Goal: Information Seeking & Learning: Learn about a topic

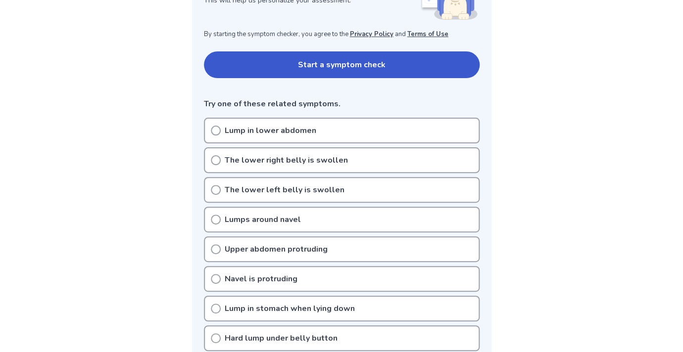
scroll to position [181, 0]
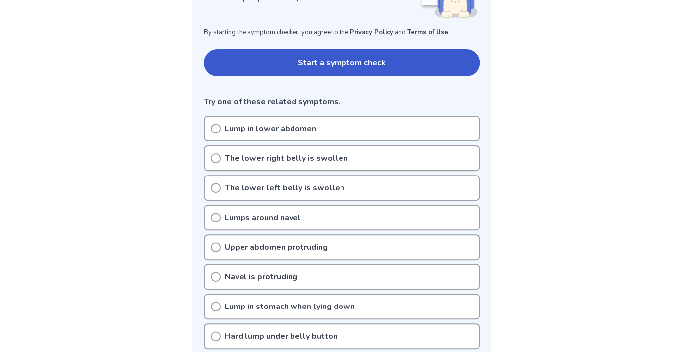
click at [216, 128] on icon at bounding box center [216, 129] width 10 height 10
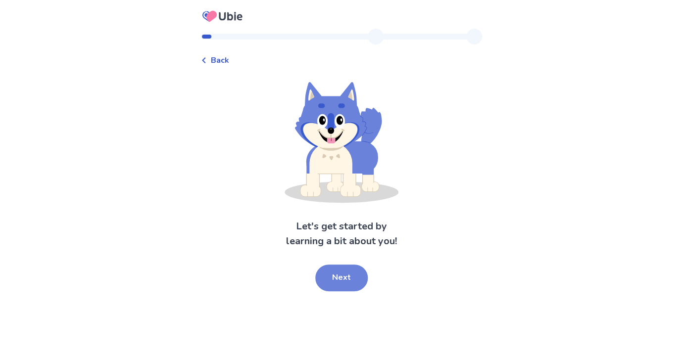
click at [331, 281] on button "Next" at bounding box center [341, 278] width 52 height 27
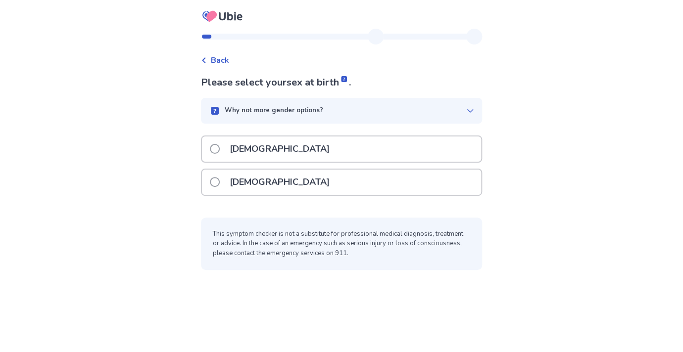
click at [233, 178] on p "[DEMOGRAPHIC_DATA]" at bounding box center [280, 182] width 112 height 25
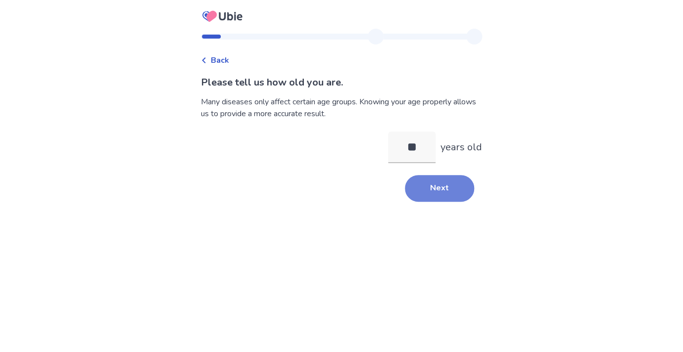
type input "**"
click at [430, 194] on button "Next" at bounding box center [439, 188] width 69 height 27
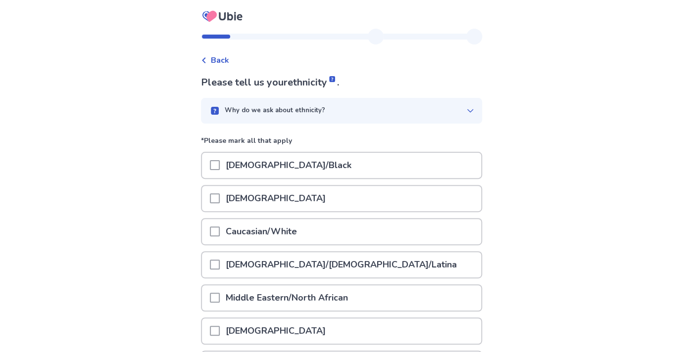
scroll to position [10, 0]
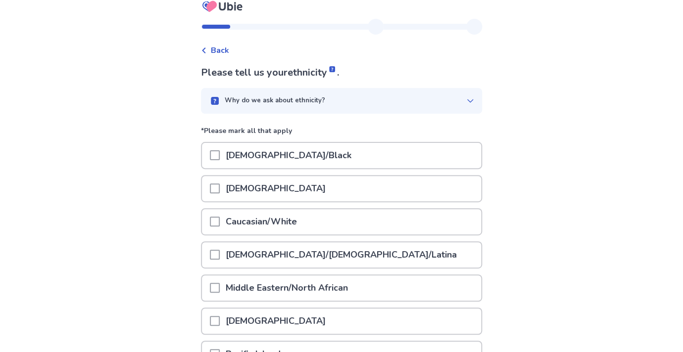
click at [313, 229] on div "Caucasian/White" at bounding box center [341, 221] width 279 height 25
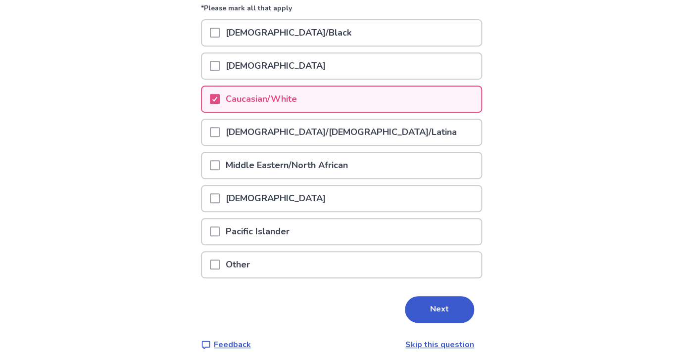
scroll to position [134, 0]
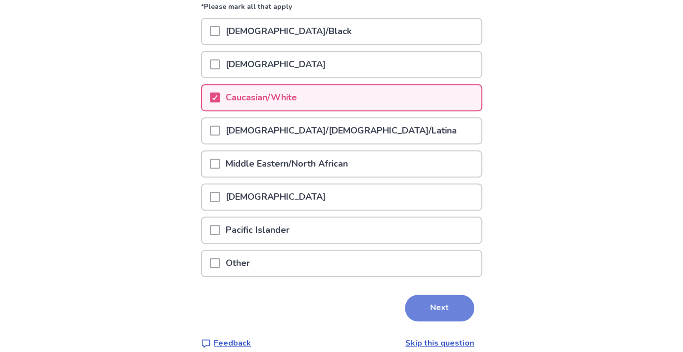
click at [423, 307] on button "Next" at bounding box center [439, 308] width 69 height 27
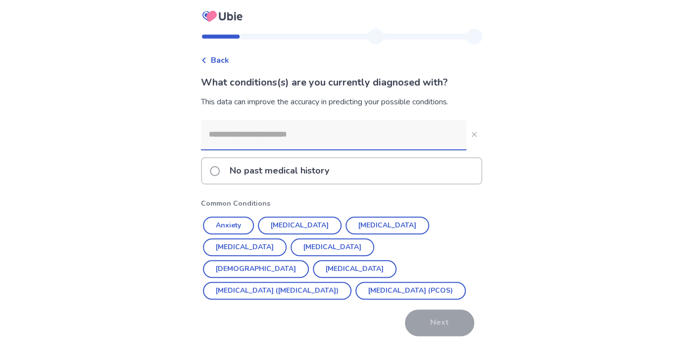
click at [419, 146] on input at bounding box center [333, 135] width 265 height 30
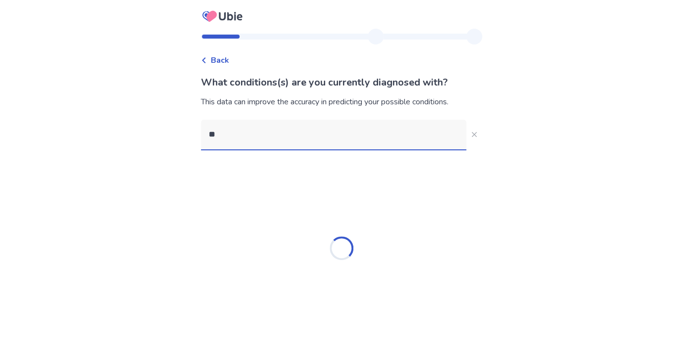
type input "*"
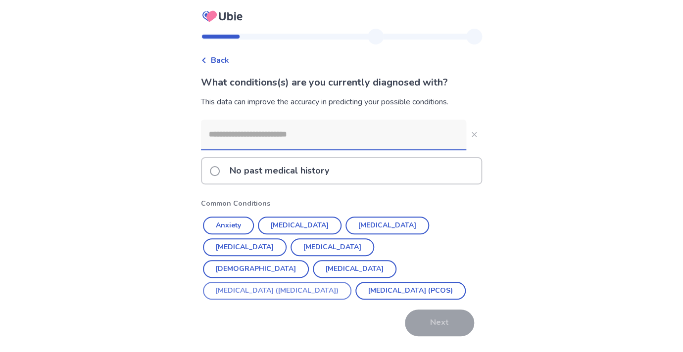
click at [324, 282] on button "[MEDICAL_DATA] ([MEDICAL_DATA])" at bounding box center [277, 291] width 148 height 18
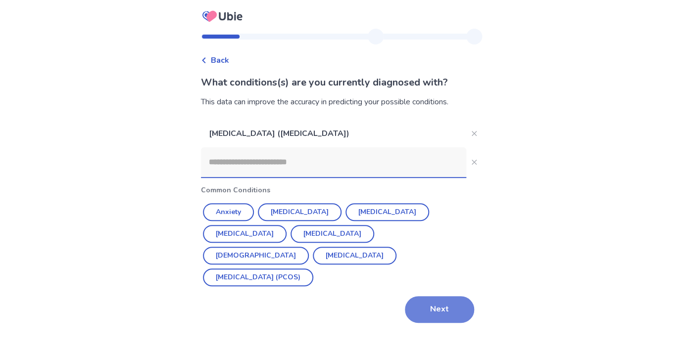
click at [421, 296] on button "Next" at bounding box center [439, 309] width 69 height 27
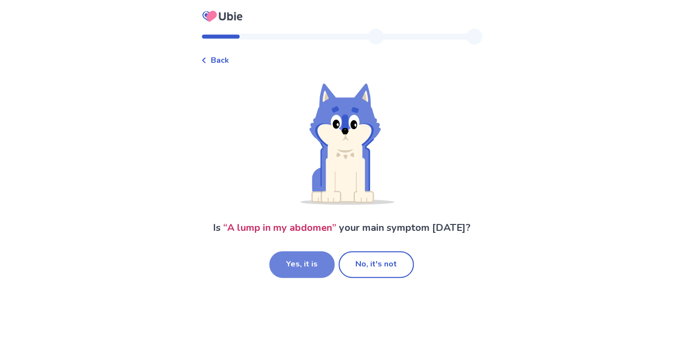
click at [317, 266] on button "Yes, it is" at bounding box center [301, 264] width 65 height 27
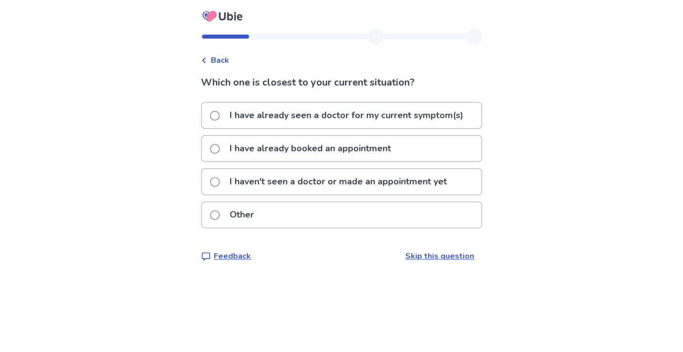
click at [264, 108] on p "I have already seen a doctor for my current symptom(s)" at bounding box center [346, 115] width 245 height 25
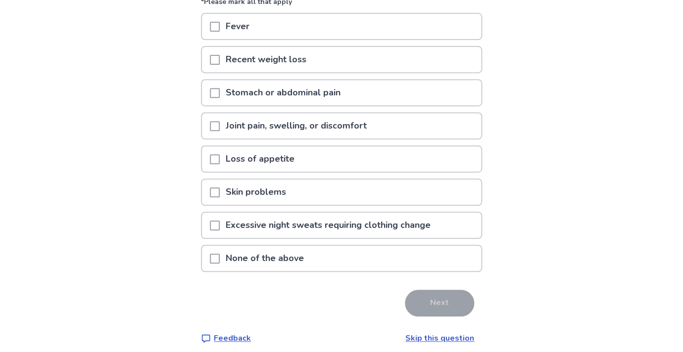
scroll to position [113, 0]
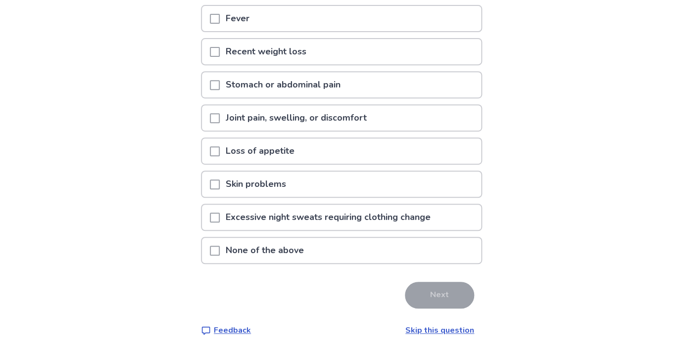
click at [217, 251] on span at bounding box center [215, 251] width 10 height 10
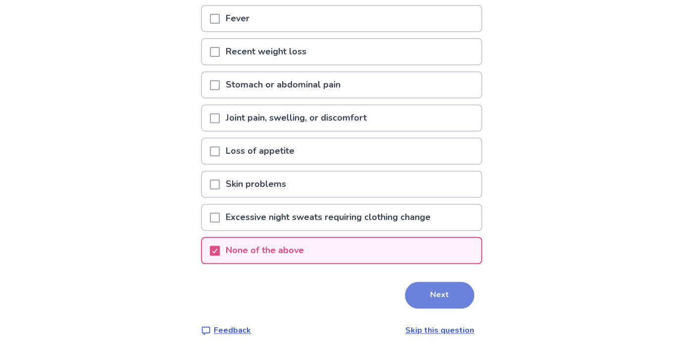
click at [424, 302] on button "Next" at bounding box center [439, 295] width 69 height 27
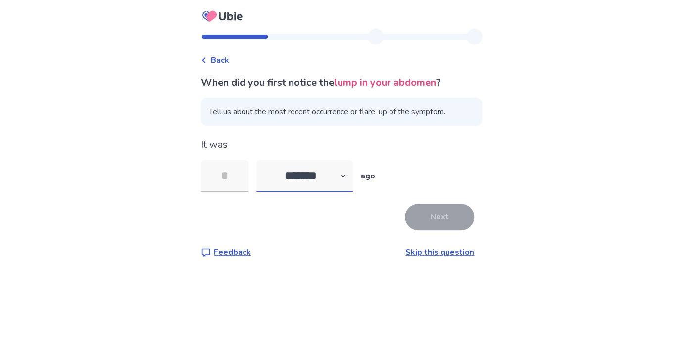
select select "*"
click option "*******" at bounding box center [0, 0] width 0 height 0
click at [248, 170] on input "tel" at bounding box center [225, 176] width 48 height 32
type input "*"
click at [426, 216] on button "Next" at bounding box center [439, 217] width 69 height 27
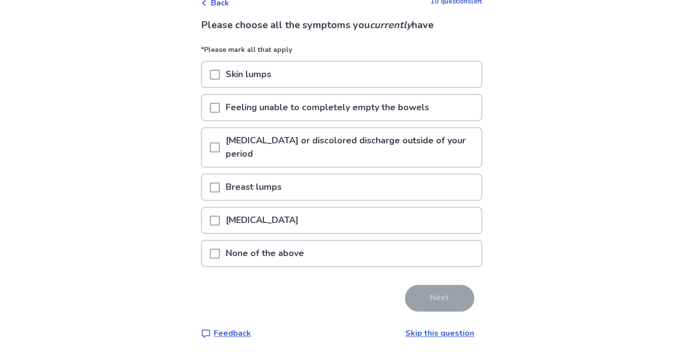
scroll to position [59, 0]
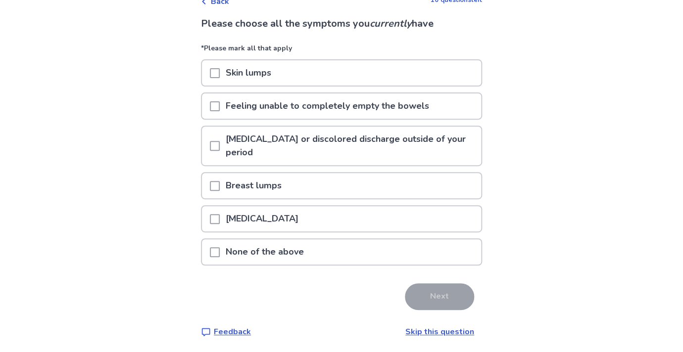
click at [403, 221] on div "[MEDICAL_DATA]" at bounding box center [341, 218] width 279 height 25
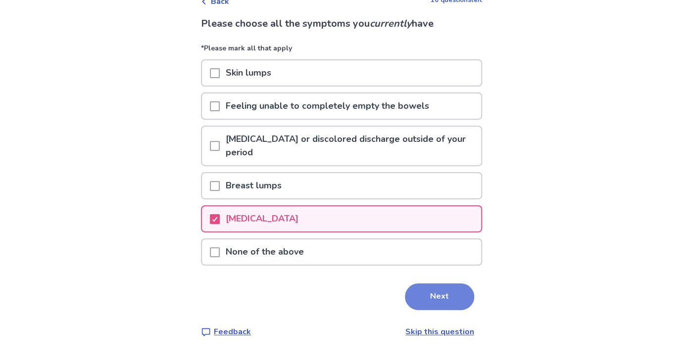
click at [431, 310] on button "Next" at bounding box center [439, 297] width 69 height 27
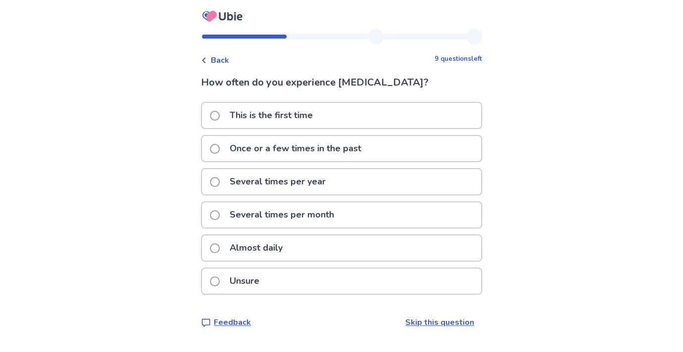
click at [317, 248] on div "Almost daily" at bounding box center [341, 248] width 279 height 25
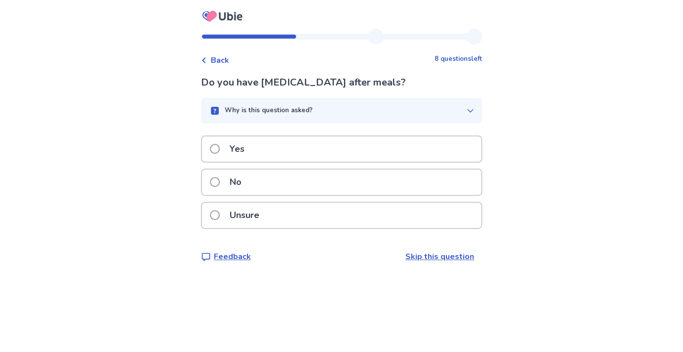
click at [351, 154] on div "Yes" at bounding box center [341, 149] width 279 height 25
click at [342, 219] on div "Unsure" at bounding box center [341, 215] width 279 height 25
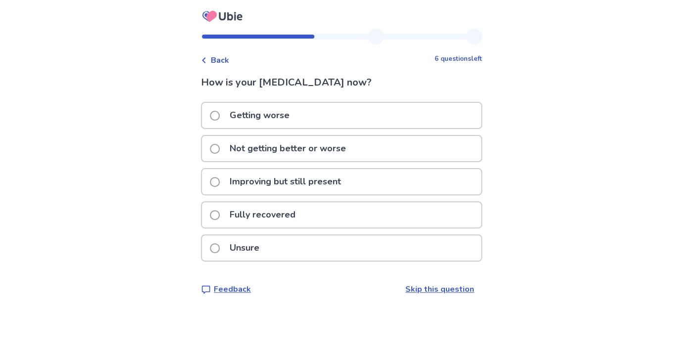
click at [362, 157] on div "Not getting better or worse" at bounding box center [341, 148] width 279 height 25
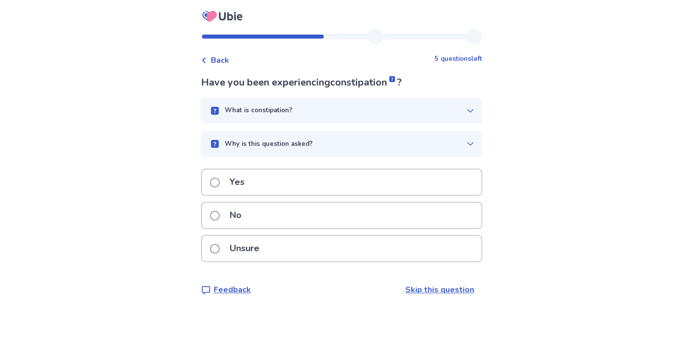
click at [388, 118] on div "What is constipation?" at bounding box center [341, 111] width 281 height 26
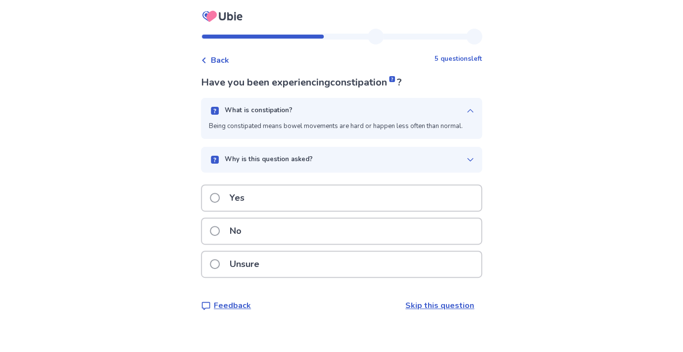
click at [375, 159] on div "Why is this question asked?" at bounding box center [337, 160] width 257 height 10
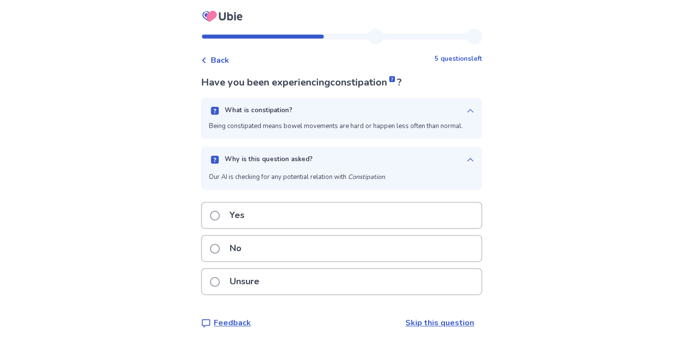
click at [312, 278] on div "Unsure" at bounding box center [341, 281] width 279 height 25
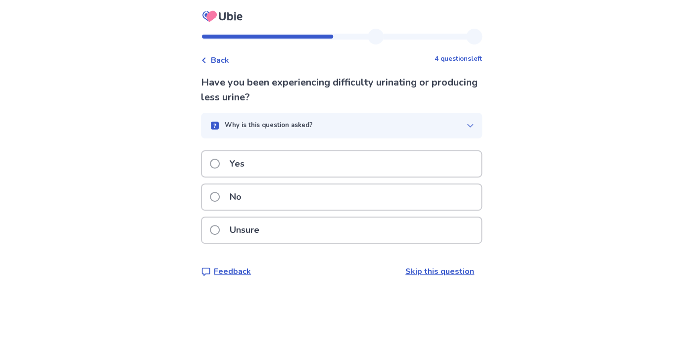
click at [327, 195] on div "No" at bounding box center [341, 197] width 279 height 25
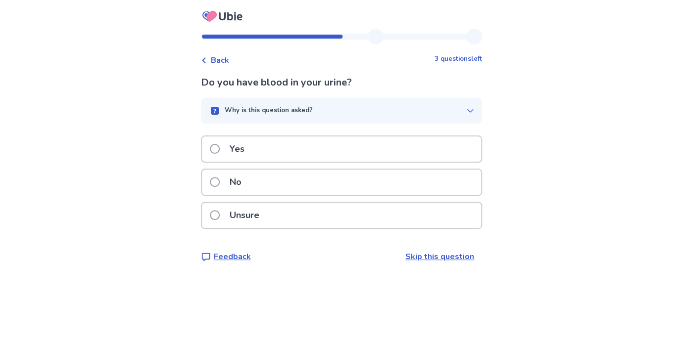
click at [340, 184] on div "No" at bounding box center [341, 182] width 279 height 25
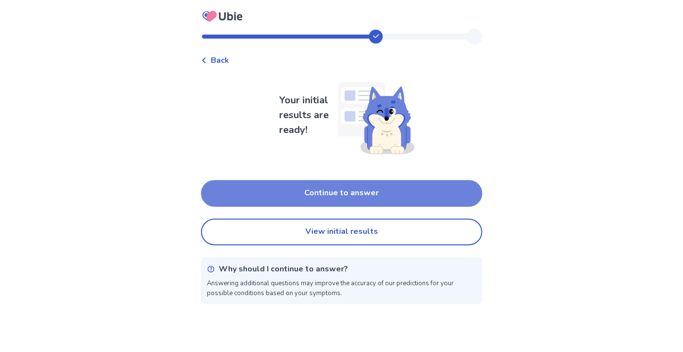
click at [343, 193] on button "Continue to answer" at bounding box center [341, 193] width 281 height 27
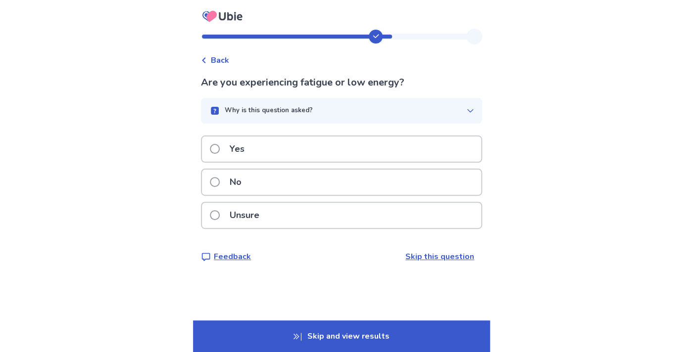
click at [346, 186] on div "No" at bounding box center [341, 182] width 279 height 25
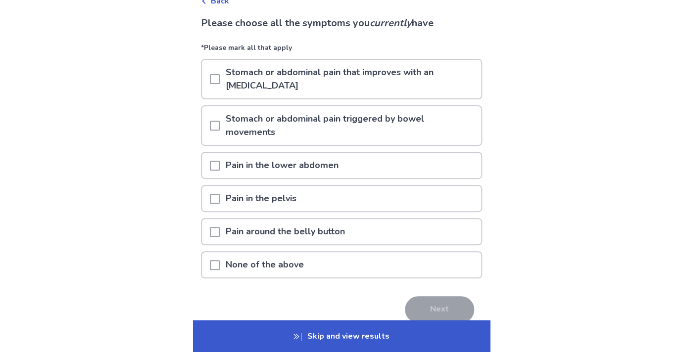
scroll to position [62, 0]
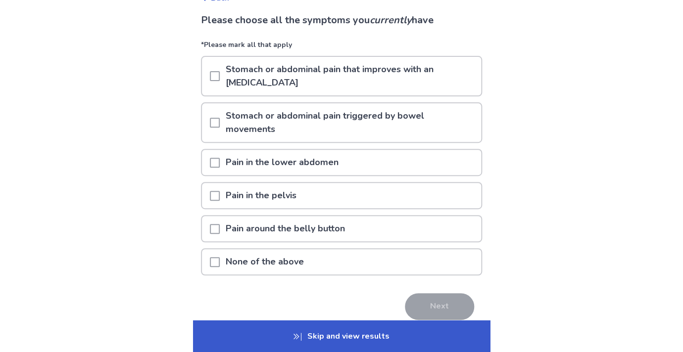
click at [314, 249] on div "None of the above" at bounding box center [341, 261] width 279 height 25
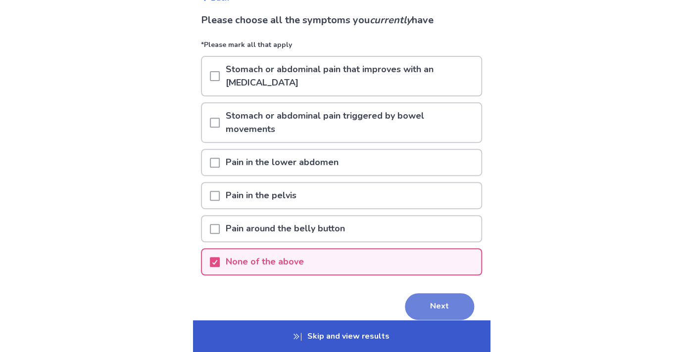
click at [415, 293] on button "Next" at bounding box center [439, 306] width 69 height 27
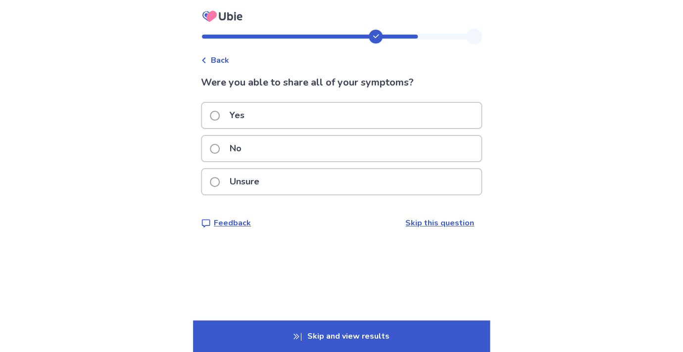
click at [398, 122] on div "Yes" at bounding box center [341, 115] width 279 height 25
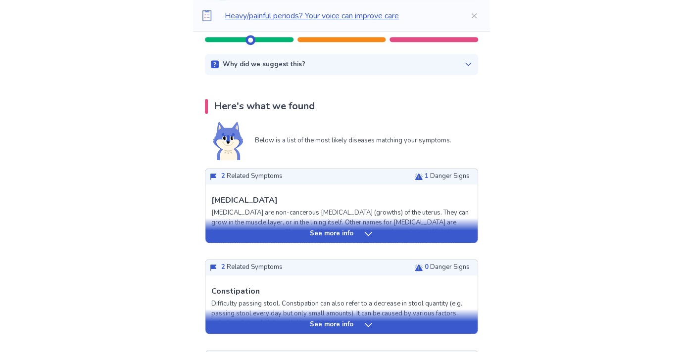
scroll to position [147, 0]
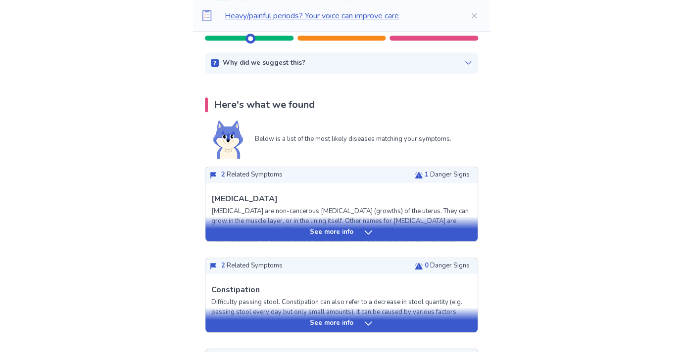
click at [366, 233] on icon at bounding box center [367, 233] width 7 height 4
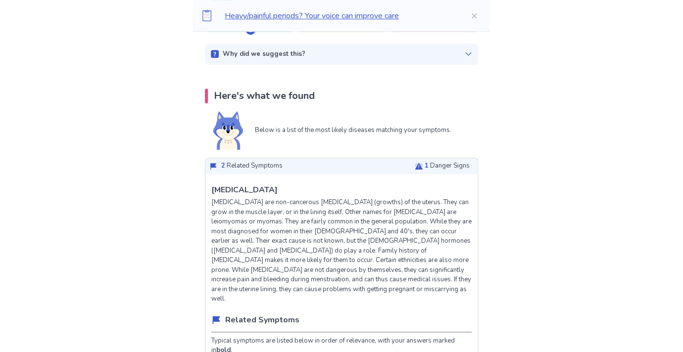
scroll to position [0, 0]
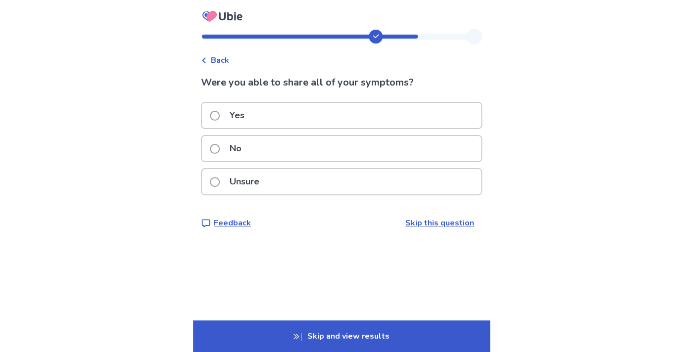
click at [354, 124] on div "Yes" at bounding box center [341, 115] width 279 height 25
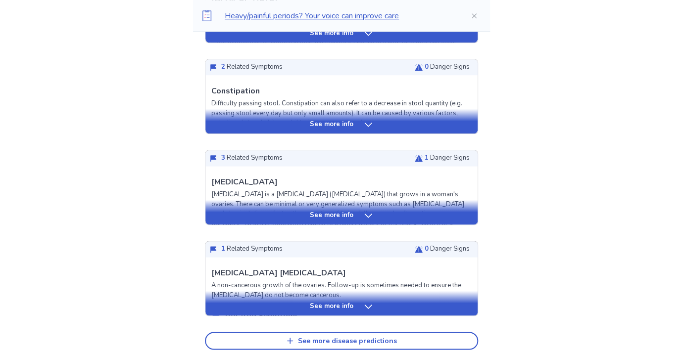
scroll to position [348, 0]
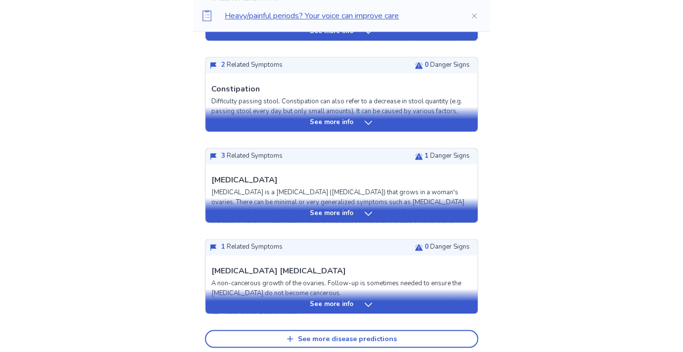
click at [365, 215] on icon at bounding box center [368, 214] width 10 height 10
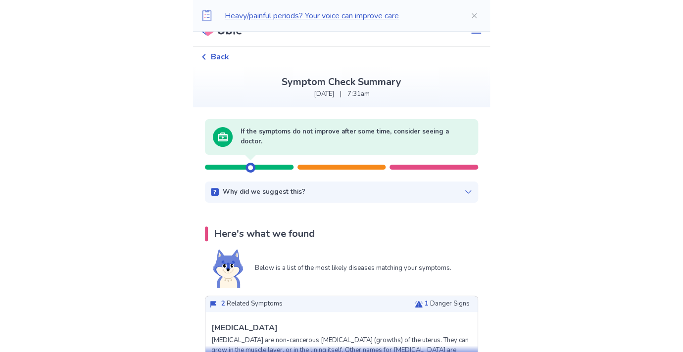
scroll to position [0, 0]
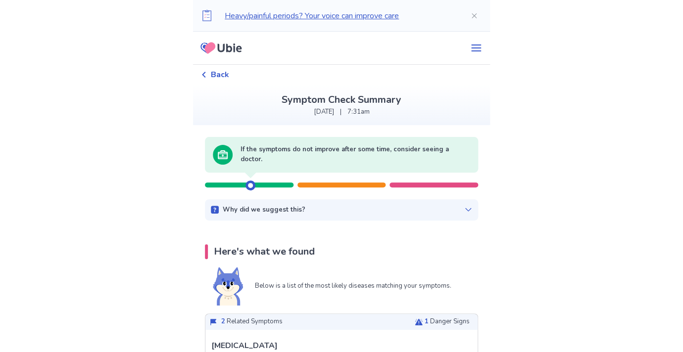
click at [224, 78] on span "Back" at bounding box center [220, 75] width 18 height 12
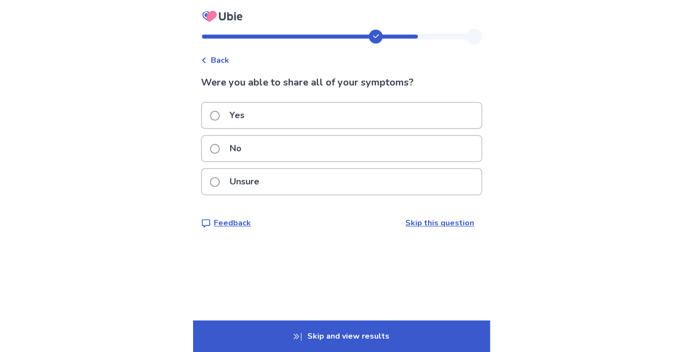
click at [352, 333] on p "Skip and view results" at bounding box center [341, 337] width 297 height 32
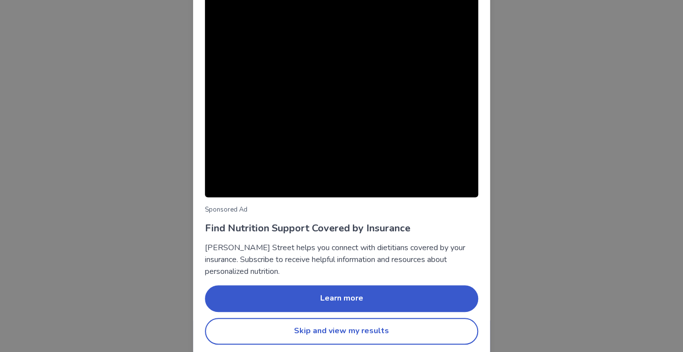
scroll to position [59, 0]
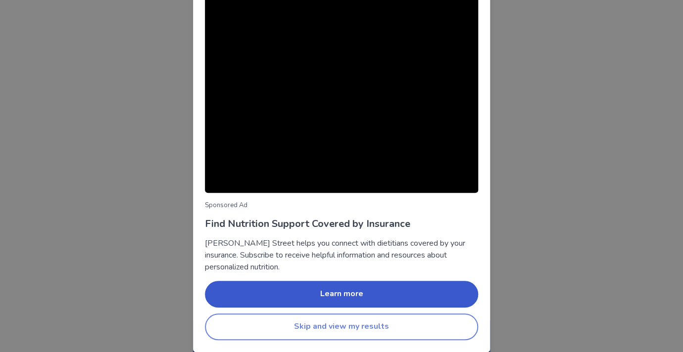
click at [261, 322] on button "Skip and view my results" at bounding box center [341, 327] width 273 height 27
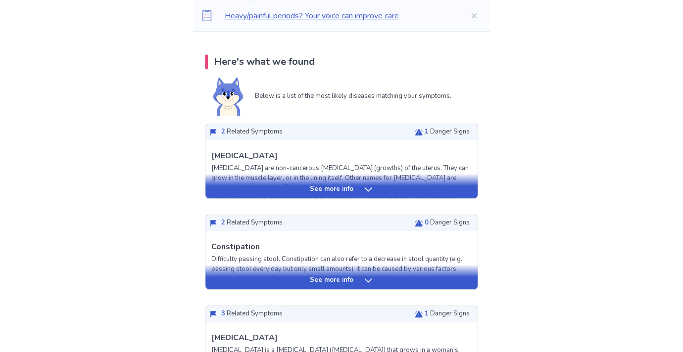
scroll to position [188, 0]
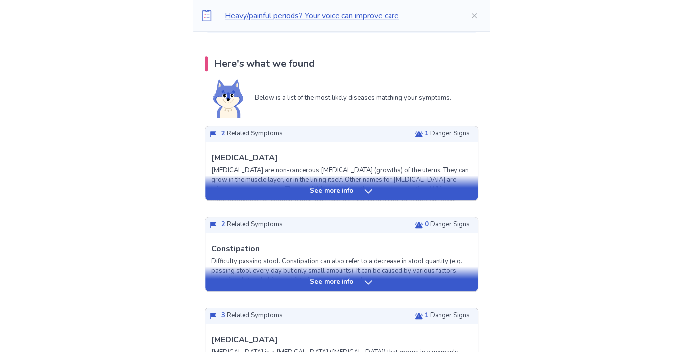
click at [319, 281] on p "See more info" at bounding box center [332, 283] width 44 height 10
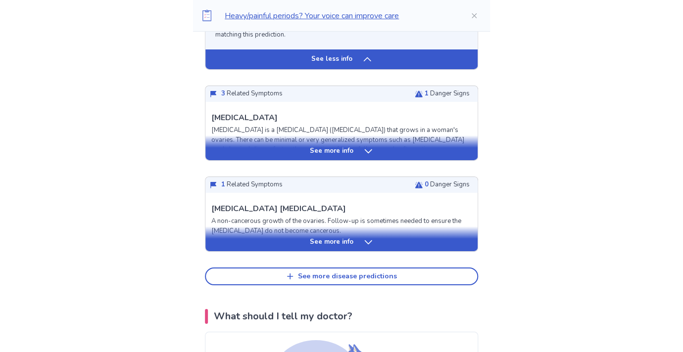
scroll to position [1157, 0]
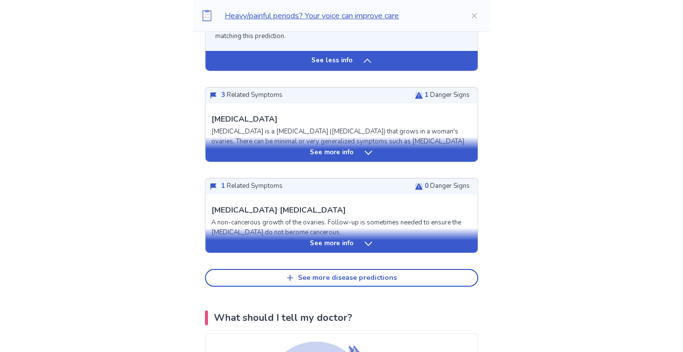
click at [345, 158] on p "See more info" at bounding box center [332, 153] width 44 height 10
